Goal: Communication & Community: Share content

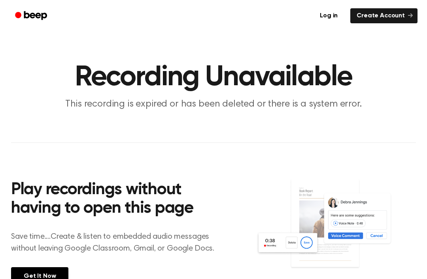
click at [30, 239] on p "Save time....Create & listen to embedded audio messages without leaving Google …" at bounding box center [117, 243] width 213 height 24
click at [339, 8] on link "Log in" at bounding box center [329, 16] width 34 height 18
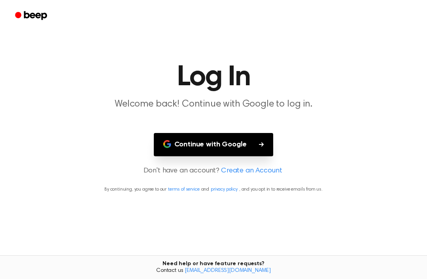
click at [268, 141] on button "Continue with Google" at bounding box center [214, 144] width 120 height 23
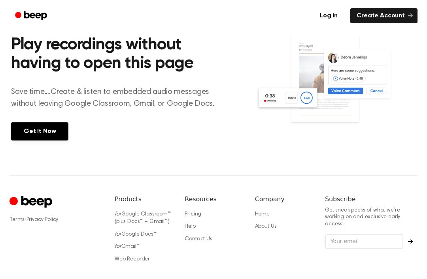
scroll to position [162, 0]
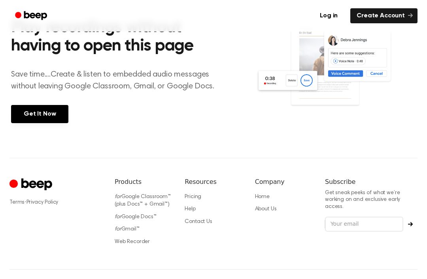
click at [208, 117] on div "Play recordings without having to open this page Save time....Create & listen t…" at bounding box center [133, 69] width 245 height 139
click at [213, 159] on div "Terms · Privacy Policy Products for Google Classroom™ (plus Docs™ + Gmail™) for…" at bounding box center [213, 214] width 408 height 112
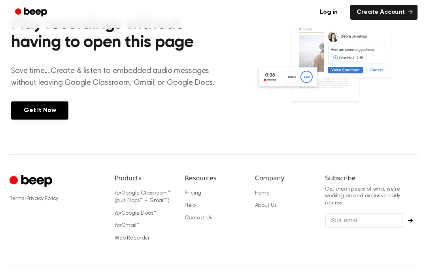
scroll to position [158, 0]
